Goal: Check status

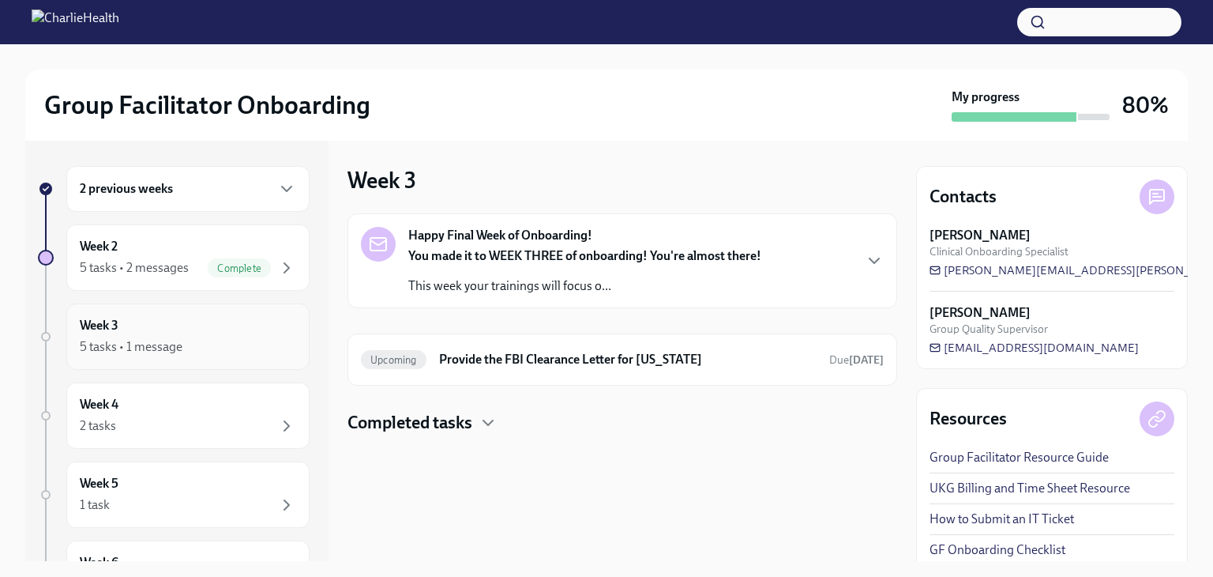
click at [234, 343] on div "5 tasks • 1 message" at bounding box center [188, 346] width 216 height 19
click at [221, 413] on div "Week 4 2 tasks" at bounding box center [188, 415] width 216 height 39
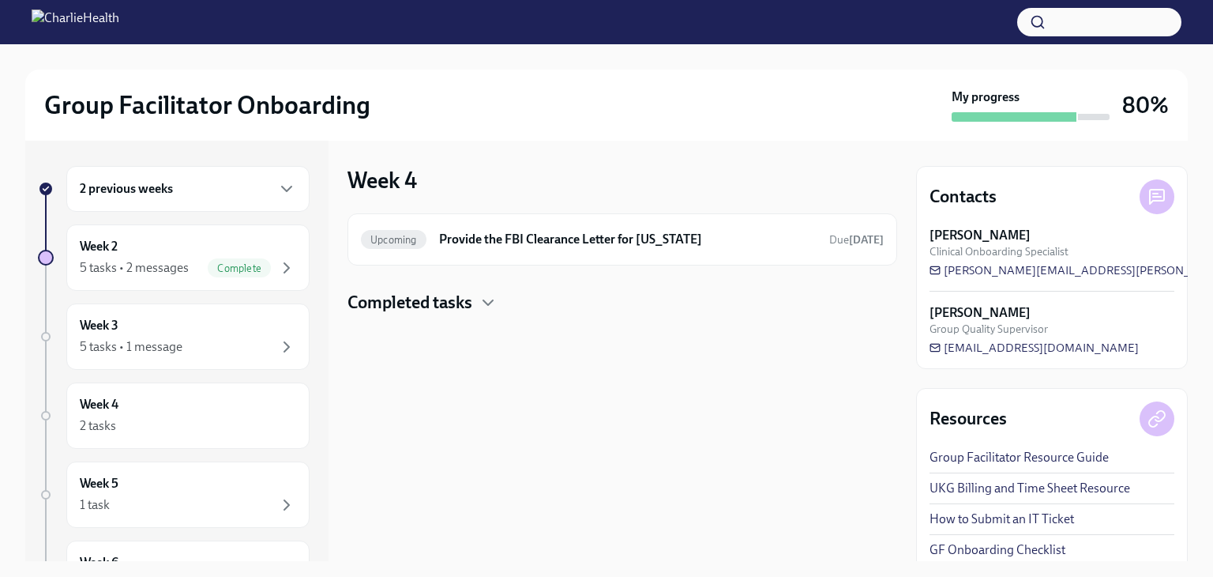
click at [421, 302] on h4 "Completed tasks" at bounding box center [410, 303] width 125 height 24
click at [231, 431] on div "2 tasks" at bounding box center [188, 425] width 216 height 19
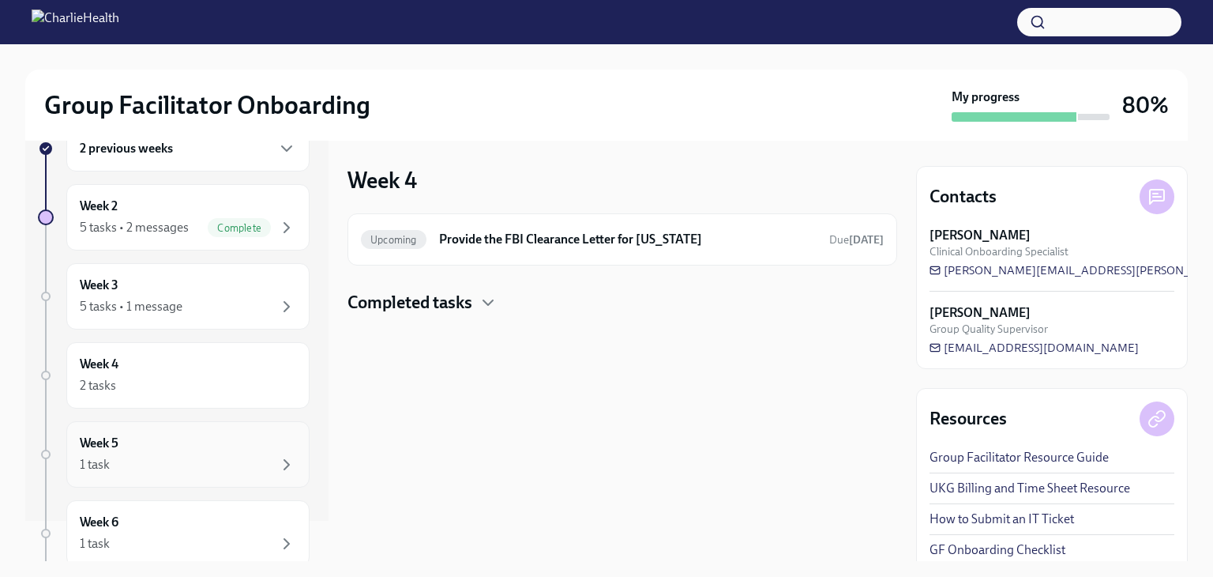
click at [217, 455] on div "1 task" at bounding box center [188, 464] width 216 height 19
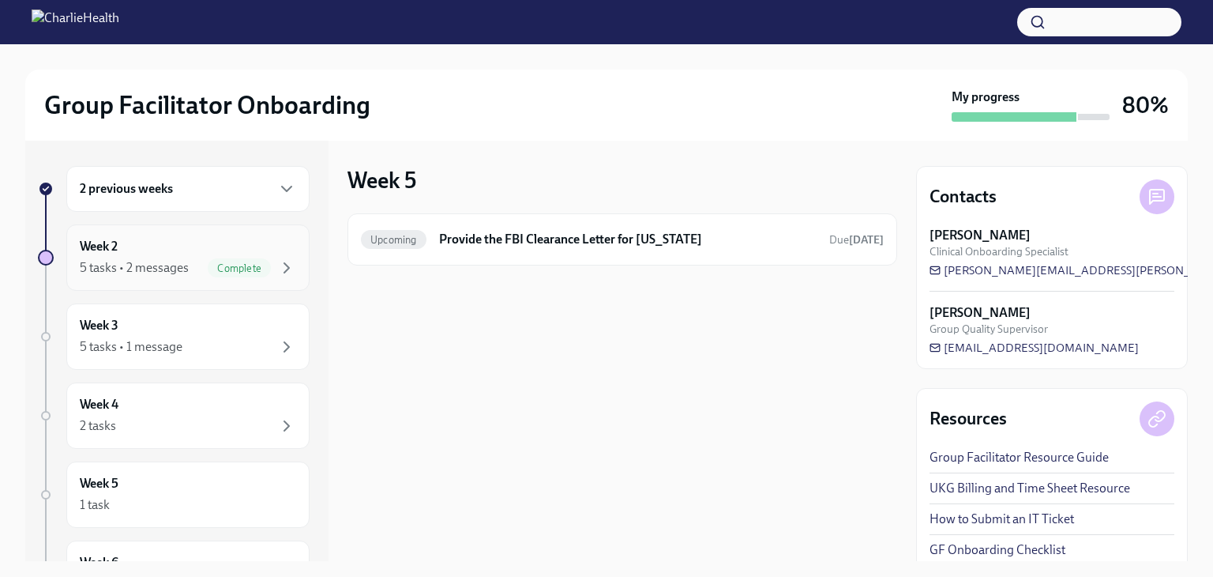
click at [178, 256] on div "Week 2 5 tasks • 2 messages Complete" at bounding box center [188, 257] width 216 height 39
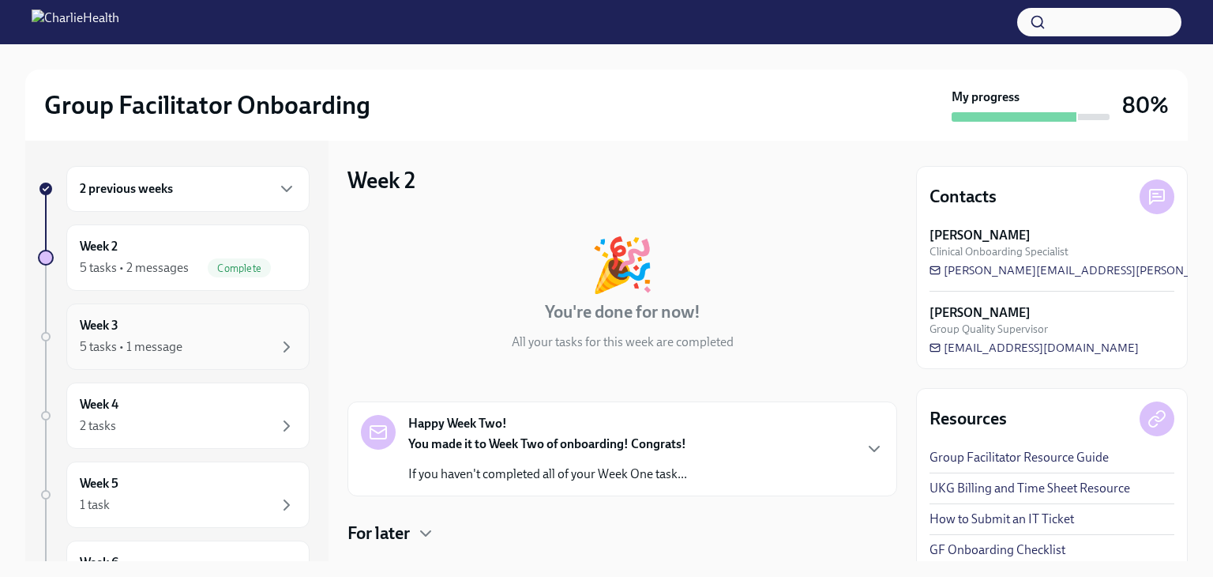
click at [204, 322] on div "Week 3 5 tasks • 1 message" at bounding box center [188, 336] width 216 height 39
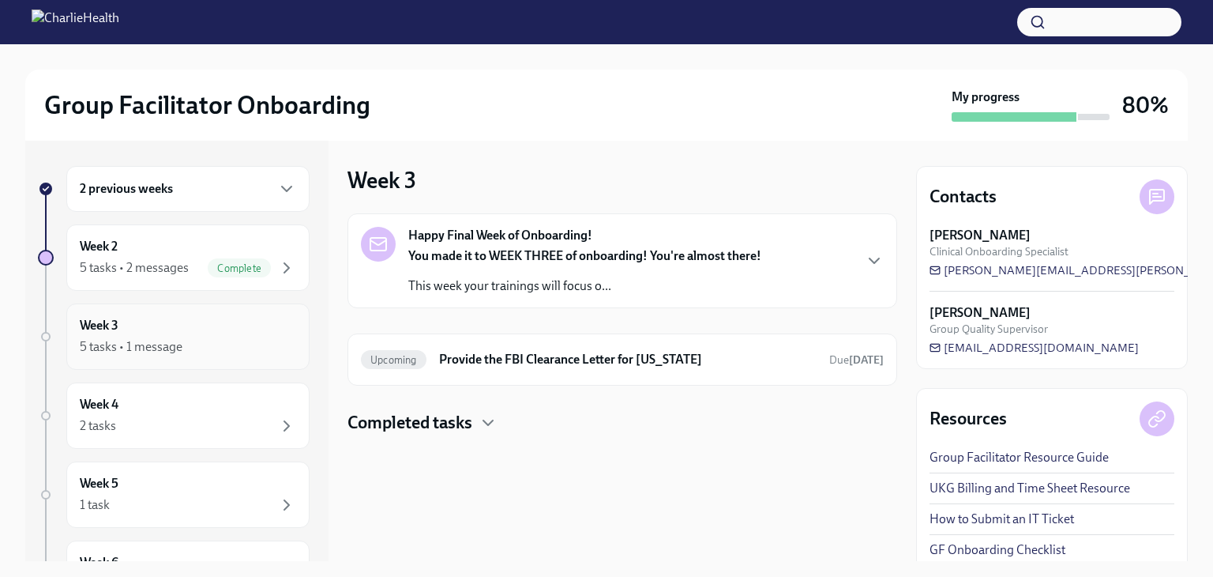
click at [200, 346] on div "5 tasks • 1 message" at bounding box center [188, 346] width 216 height 19
